Goal: Consume media (video, audio)

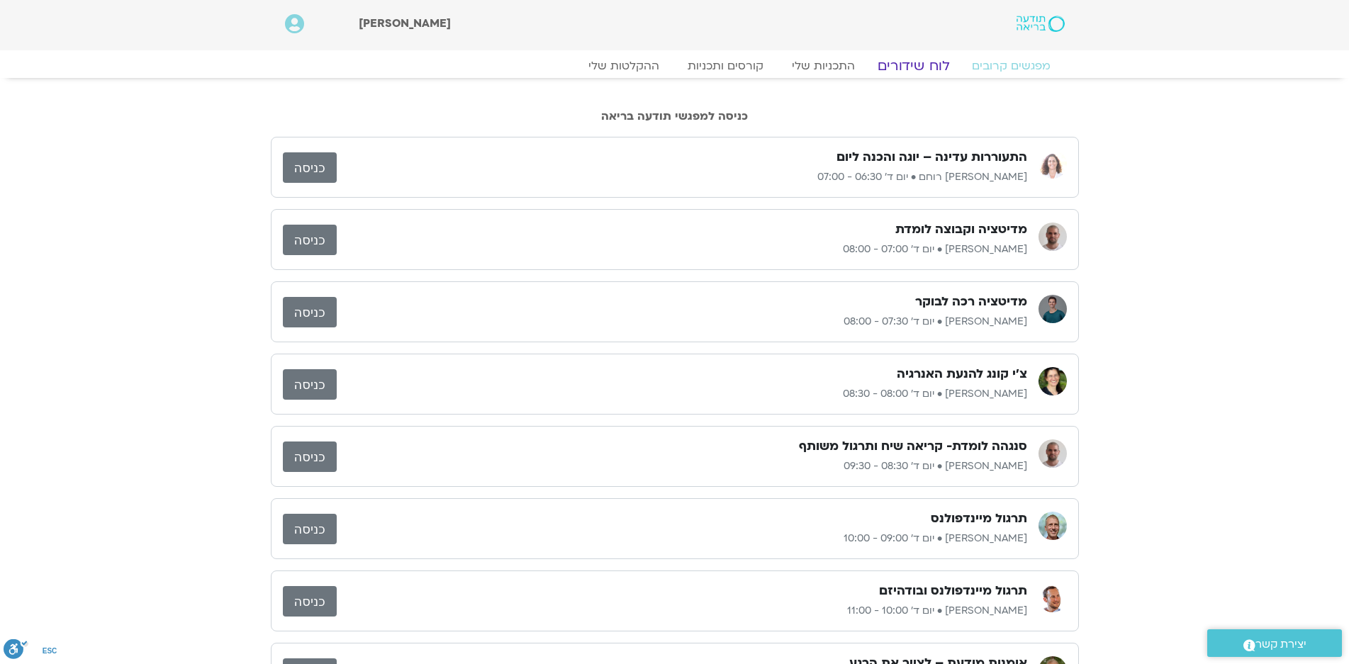
click at [929, 65] on link "לוח שידורים" at bounding box center [913, 65] width 106 height 17
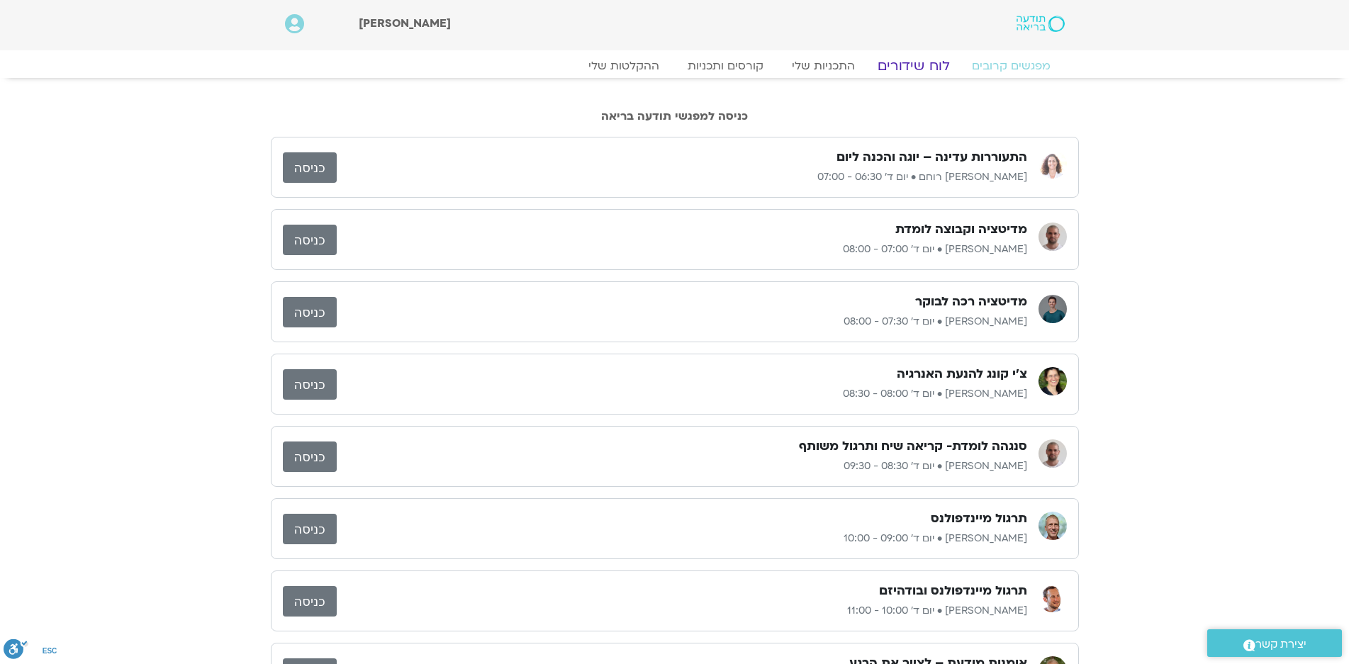
click at [895, 63] on link "לוח שידורים" at bounding box center [913, 65] width 106 height 17
click at [920, 67] on link "לוח שידורים" at bounding box center [913, 65] width 106 height 17
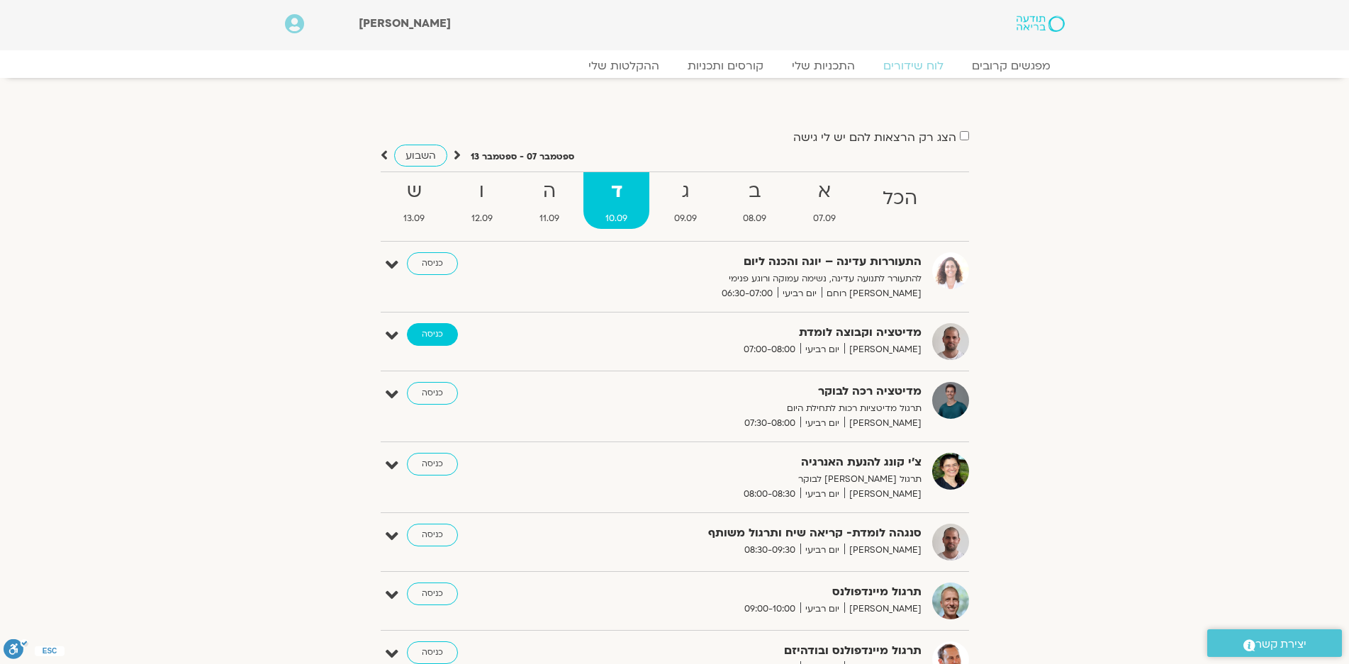
click at [430, 333] on link "כניסה" at bounding box center [432, 334] width 51 height 23
click at [742, 198] on strong "ב" at bounding box center [755, 192] width 67 height 32
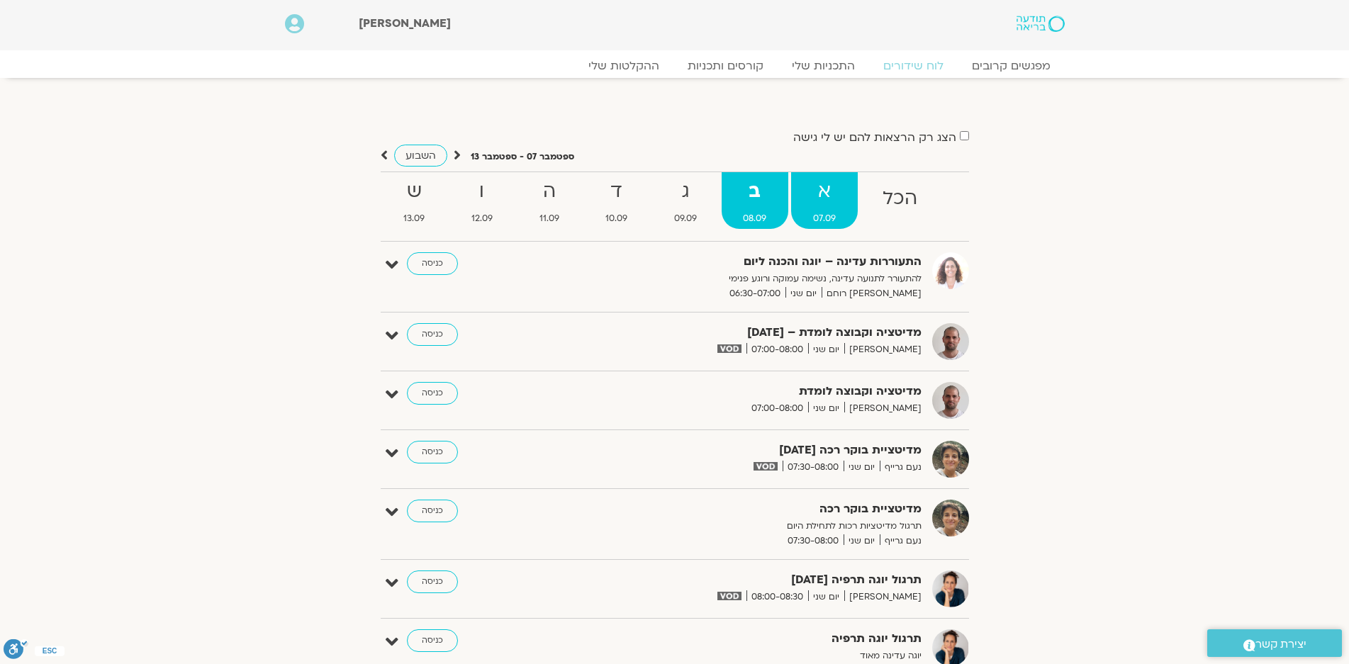
click at [827, 208] on link "א 07.09" at bounding box center [824, 200] width 67 height 57
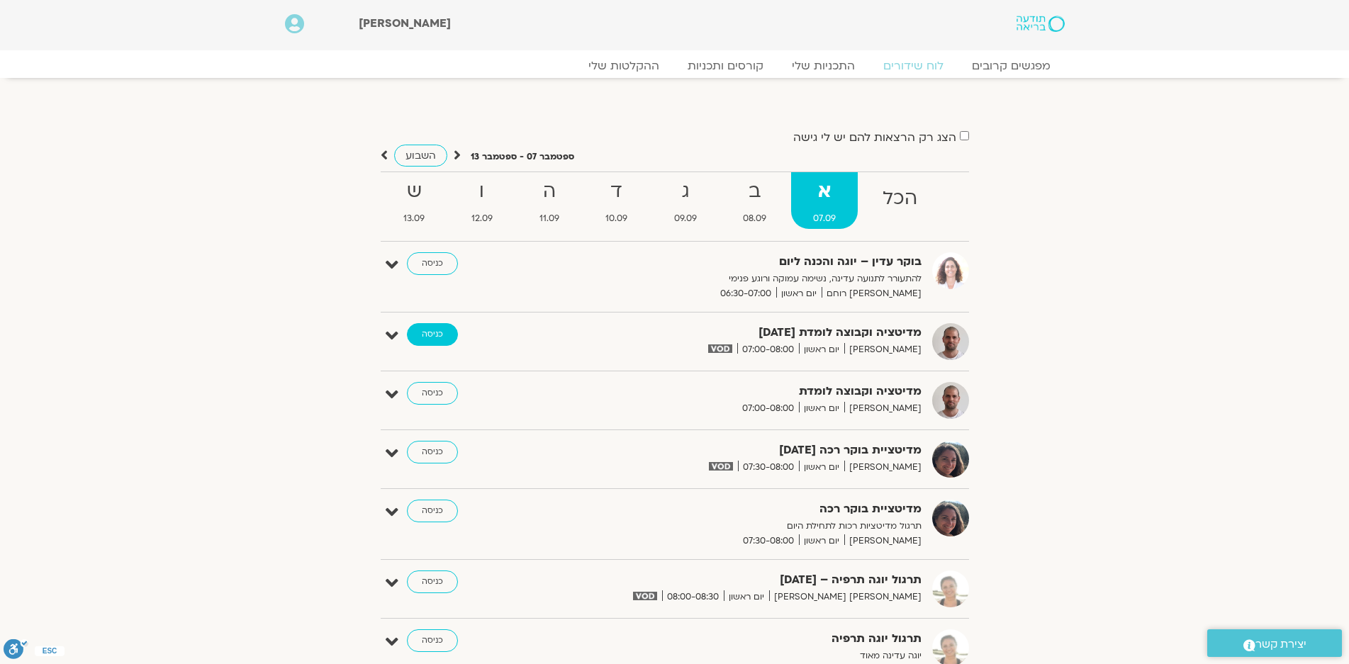
click at [436, 332] on link "כניסה" at bounding box center [432, 334] width 51 height 23
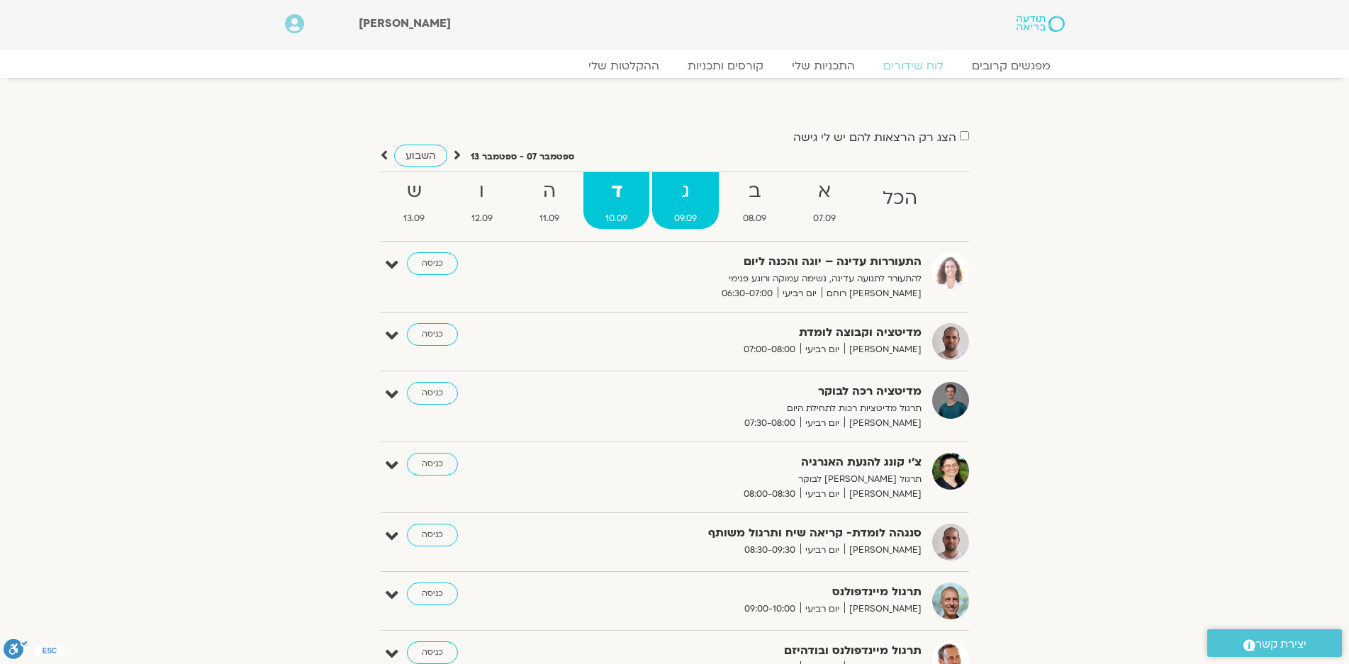
click at [679, 208] on link "ג 09.09" at bounding box center [685, 200] width 67 height 57
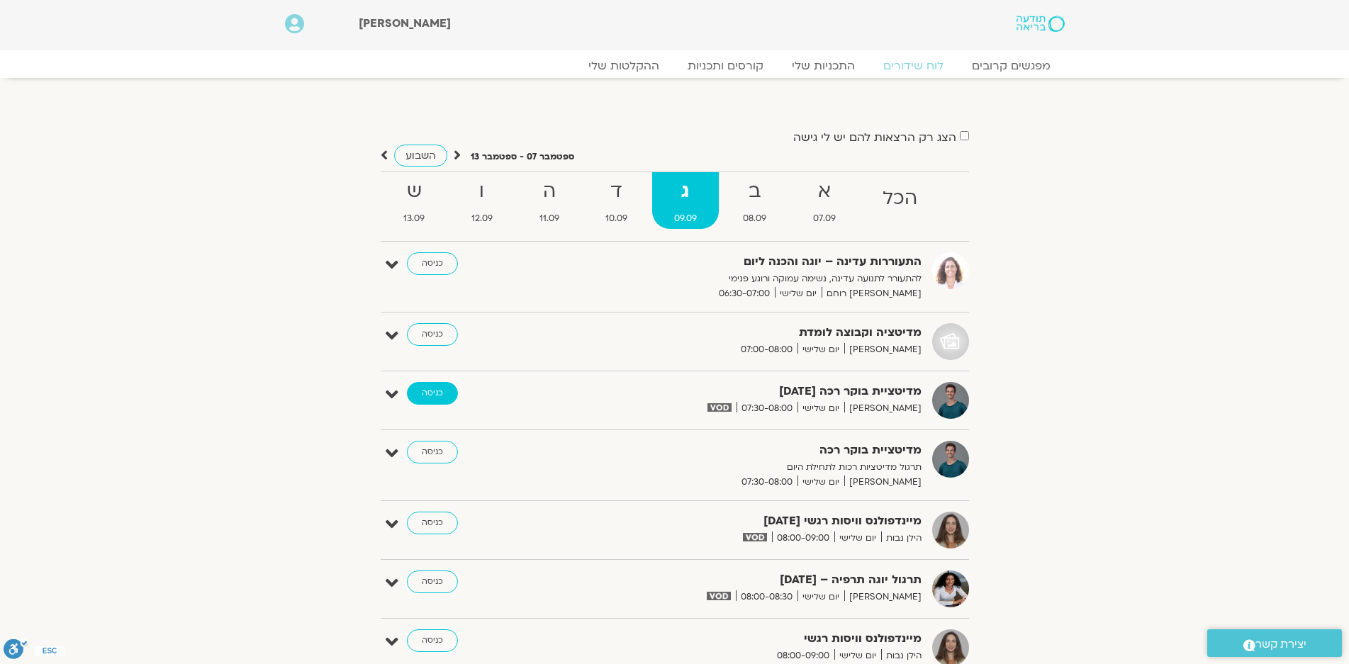
click at [437, 393] on link "כניסה" at bounding box center [432, 393] width 51 height 23
